Goal: Task Accomplishment & Management: Complete application form

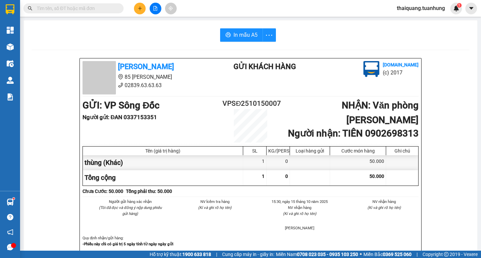
click at [140, 8] on icon "plus" at bounding box center [139, 8] width 5 height 5
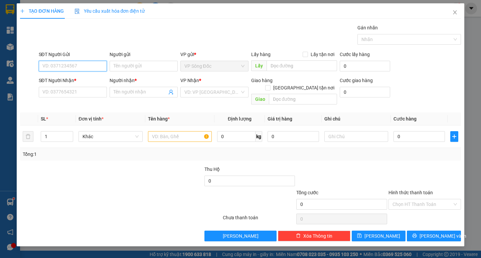
click at [80, 65] on input "SĐT Người Gửi" at bounding box center [73, 66] width 68 height 11
click at [205, 95] on input "search" at bounding box center [211, 92] width 55 height 10
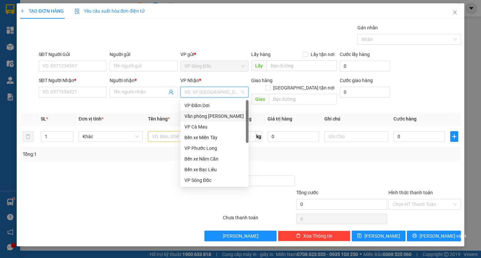
click at [215, 115] on div "Văn phòng [PERSON_NAME]" at bounding box center [214, 115] width 60 height 7
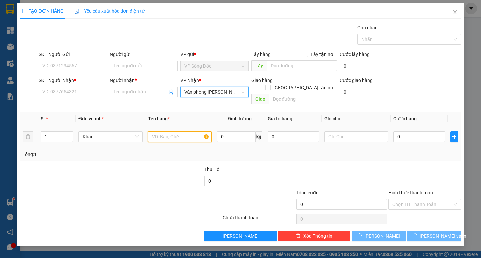
click at [184, 131] on input "text" at bounding box center [180, 136] width 64 height 11
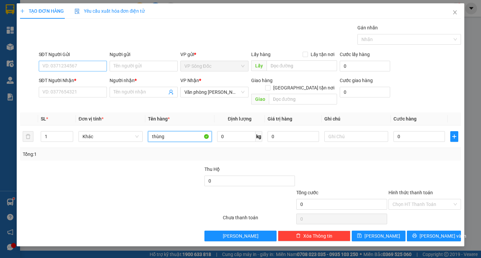
type input "thùng"
click at [60, 65] on input "SĐT Người Gửi" at bounding box center [73, 66] width 68 height 11
click at [61, 66] on input "SĐT Người Gửi" at bounding box center [73, 66] width 68 height 11
click at [76, 67] on input "SĐT Người Gửi" at bounding box center [73, 66] width 68 height 11
type input "0829767937"
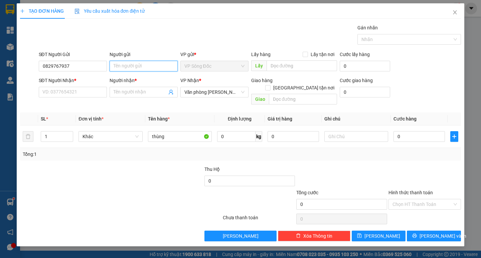
click at [135, 68] on input "Người gửi" at bounding box center [143, 66] width 68 height 11
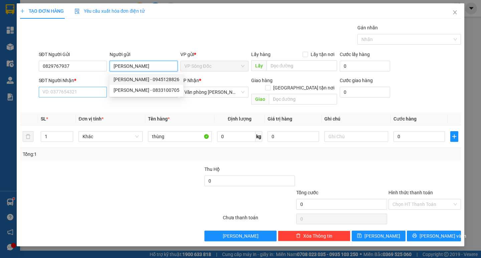
type input "[PERSON_NAME]"
click at [70, 91] on input "SĐT Người Nhận *" at bounding box center [73, 92] width 68 height 11
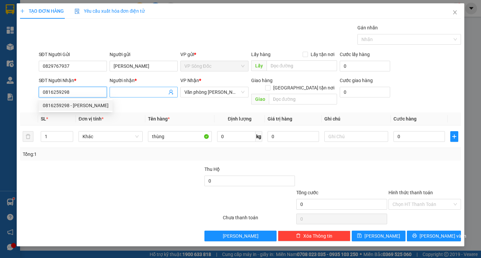
type input "0816259298"
click at [136, 92] on input "Người nhận *" at bounding box center [139, 91] width 53 height 7
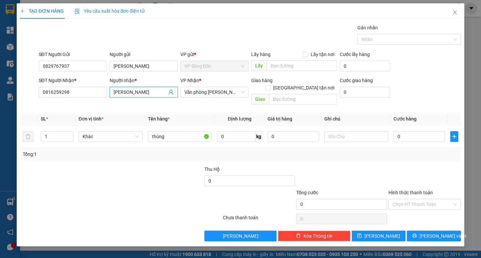
type input "[PERSON_NAME]"
click at [82, 175] on div at bounding box center [65, 177] width 92 height 23
click at [406, 133] on input "0" at bounding box center [418, 136] width 51 height 11
type input "3"
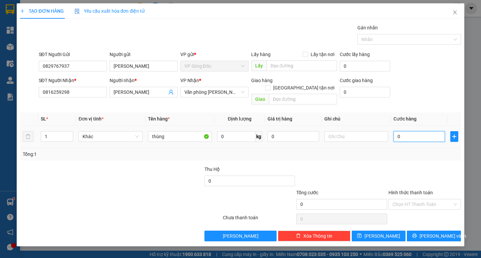
type input "3"
type input "30"
type input "30.000"
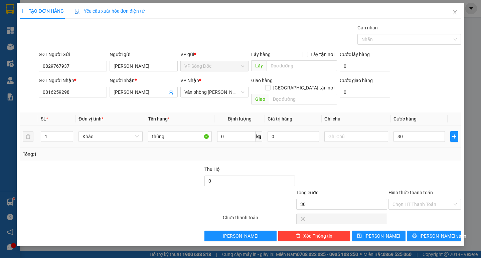
type input "30.000"
click at [426, 154] on div "Transit Pickup Surcharge Ids Transit Deliver Surcharge Ids Transit Deliver Surc…" at bounding box center [240, 132] width 440 height 217
click at [435, 232] on span "[PERSON_NAME] và In" at bounding box center [442, 235] width 47 height 7
